Goal: Find specific page/section: Find specific page/section

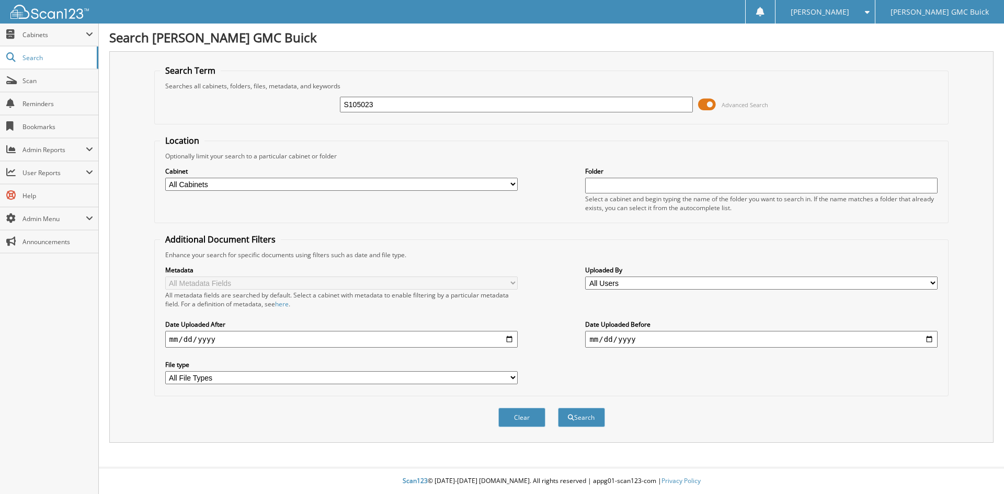
type input "S105023"
click at [558, 408] on button "Search" at bounding box center [581, 417] width 47 height 19
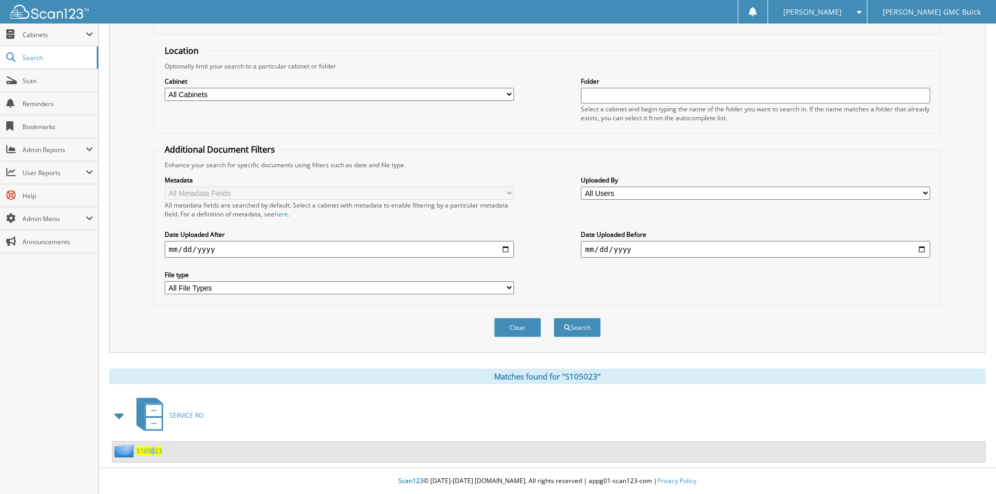
click at [153, 457] on div "S105023" at bounding box center [137, 451] width 50 height 13
click at [151, 451] on span "S105023" at bounding box center [149, 451] width 26 height 9
